Goal: Task Accomplishment & Management: Manage account settings

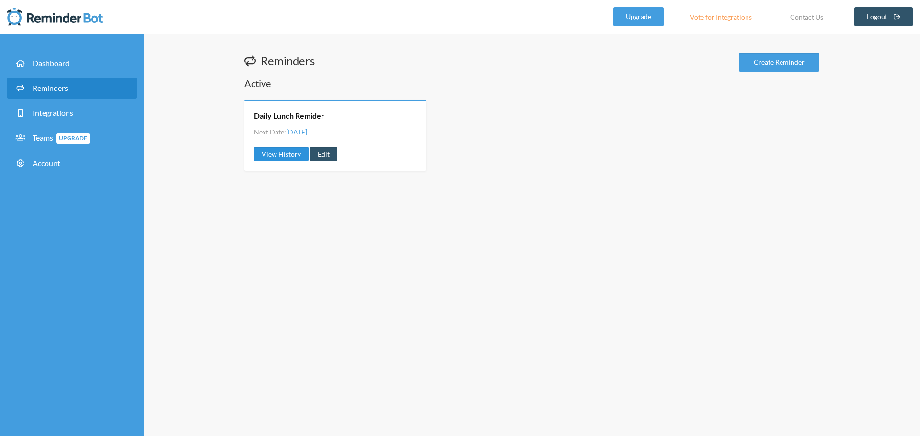
click at [296, 157] on link "View History" at bounding box center [281, 154] width 55 height 14
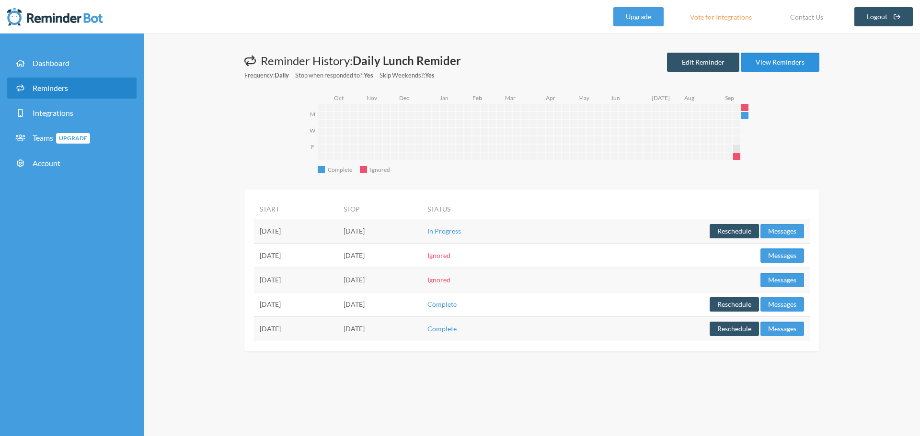
click at [813, 60] on link "View Reminders" at bounding box center [780, 62] width 79 height 19
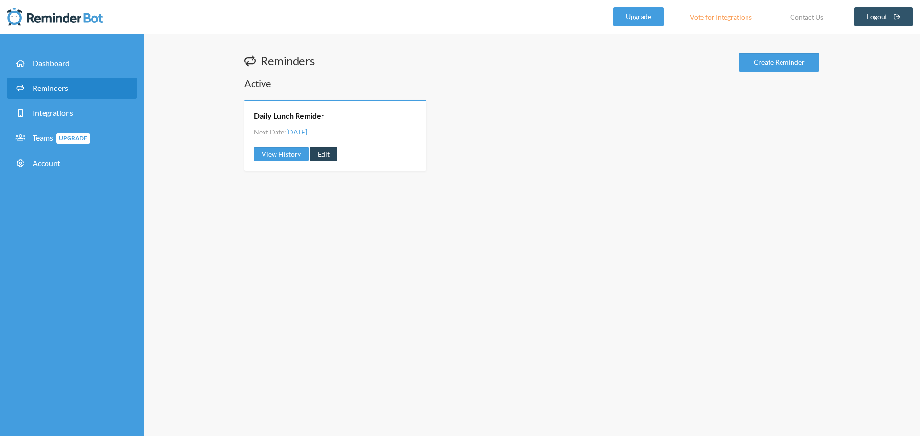
click at [323, 152] on link "Edit" at bounding box center [323, 154] width 27 height 14
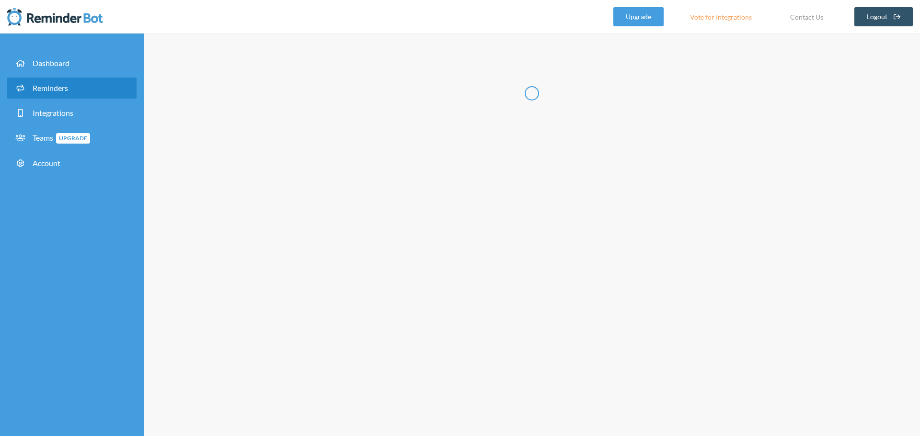
type input "Daily Lunch Remider"
checkbox input "true"
select select "08:45:00"
select select "09:15:00"
select select "10:30:00"
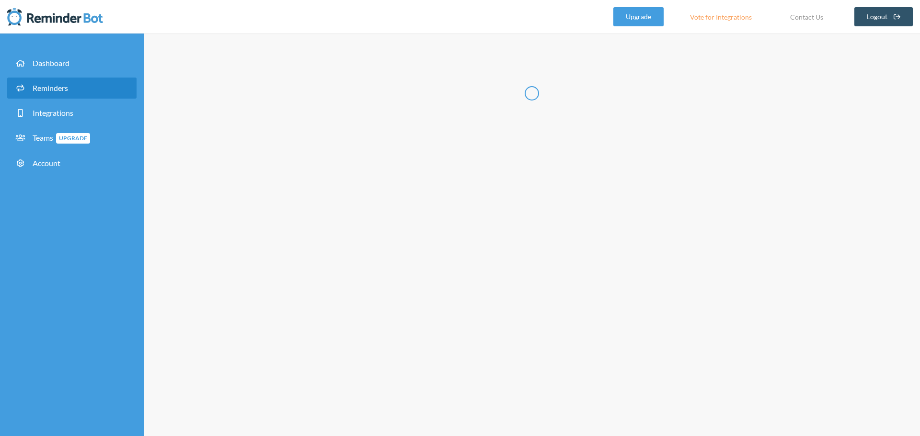
select select "10:45:00"
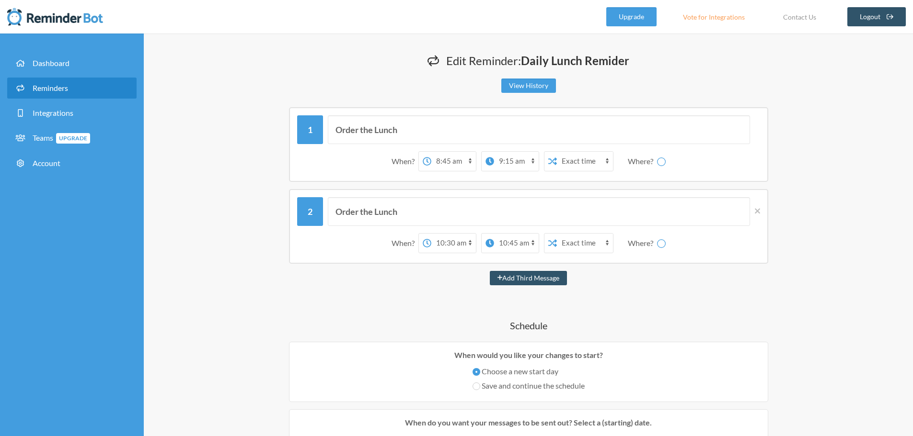
select select "spaces/AAAAbhuMNSQ"
click at [410, 247] on select "12:00 am 12:15 am 12:30 am 12:45 am 1:00 am 1:15 am 1:30 am 1:45 am 2:00 am 2:1…" at bounding box center [415, 243] width 45 height 19
select select "09:15:00"
click at [393, 234] on select "12:00 am 12:15 am 12:30 am 12:45 am 1:00 am 1:15 am 1:30 am 1:45 am 2:00 am 2:1…" at bounding box center [415, 243] width 45 height 19
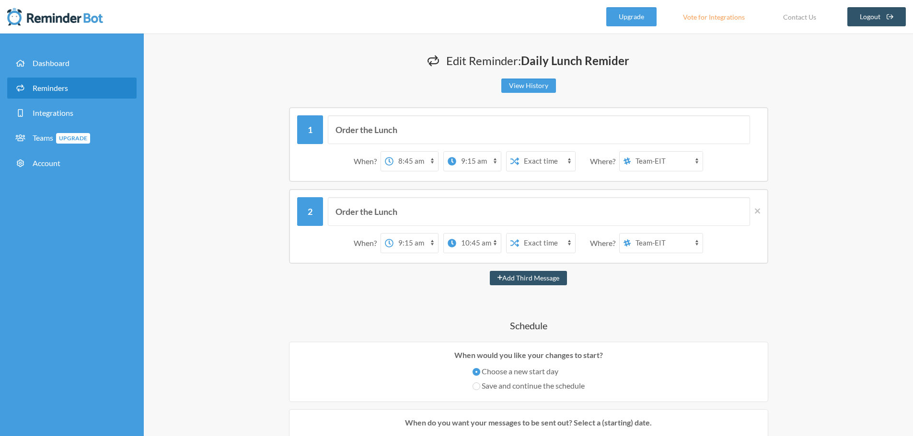
click at [481, 243] on select "12:00 am 12:15 am 12:30 am 12:45 am 1:00 am 1:15 am 1:30 am 1:45 am 2:00 am 2:1…" at bounding box center [478, 243] width 45 height 19
select select "09:30:00"
click at [456, 234] on select "12:00 am 12:15 am 12:30 am 12:45 am 1:00 am 1:15 am 1:30 am 1:45 am 2:00 am 2:1…" at bounding box center [478, 243] width 45 height 19
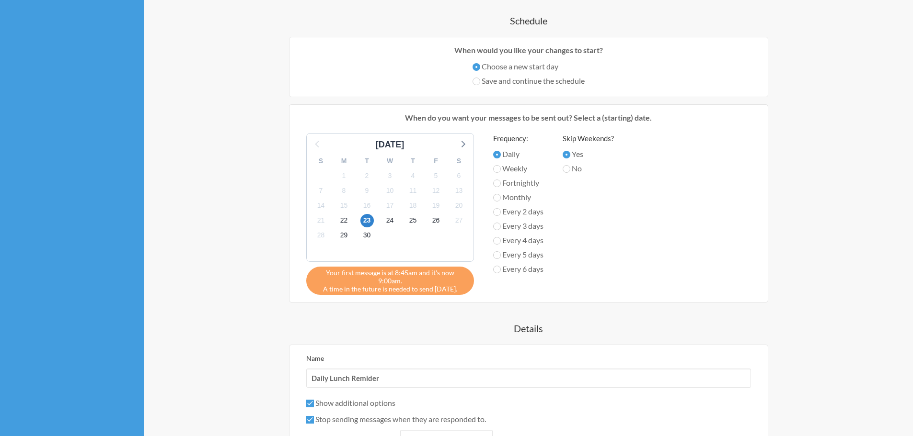
scroll to position [479, 0]
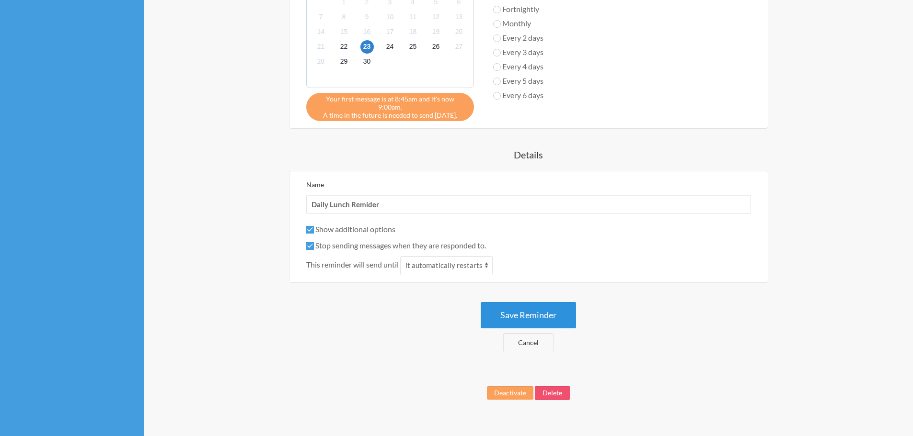
click at [538, 308] on button "Save Reminder" at bounding box center [528, 315] width 95 height 26
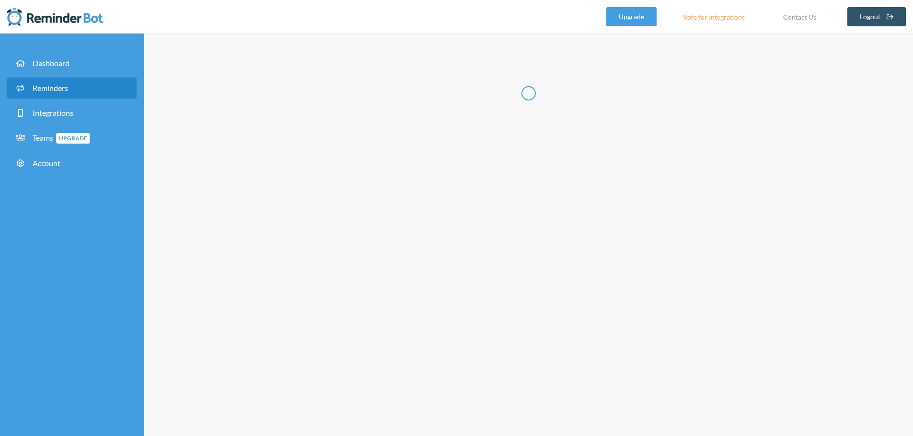
scroll to position [0, 0]
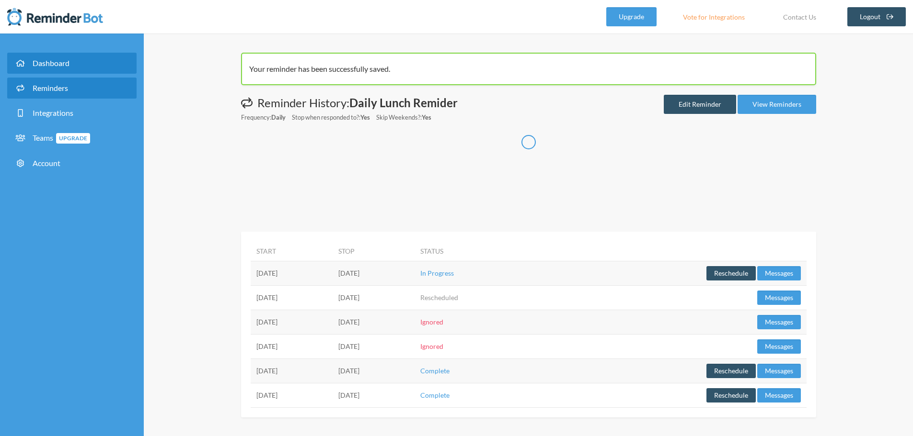
click at [69, 58] on span "Dashboard" at bounding box center [51, 62] width 37 height 9
